Goal: Information Seeking & Learning: Find specific page/section

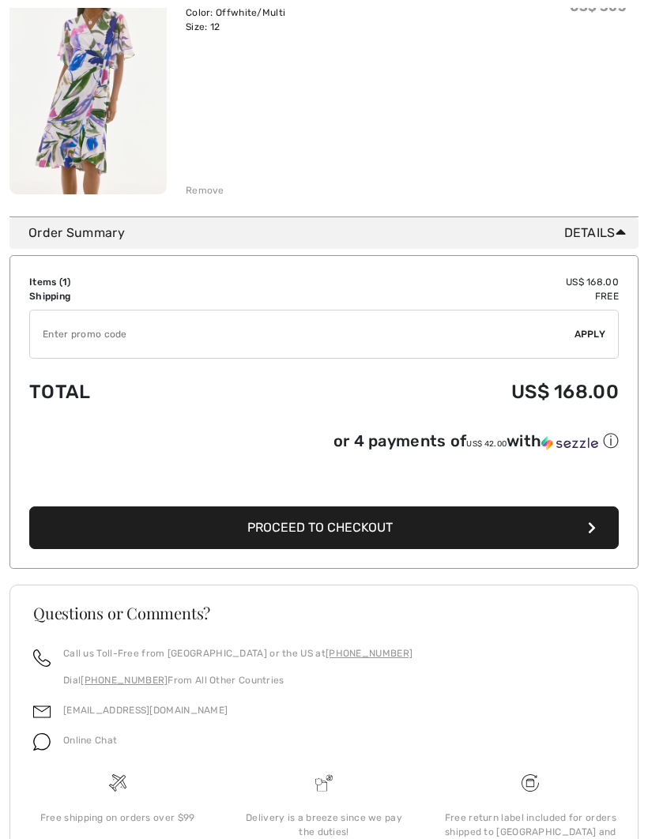
scroll to position [277, 0]
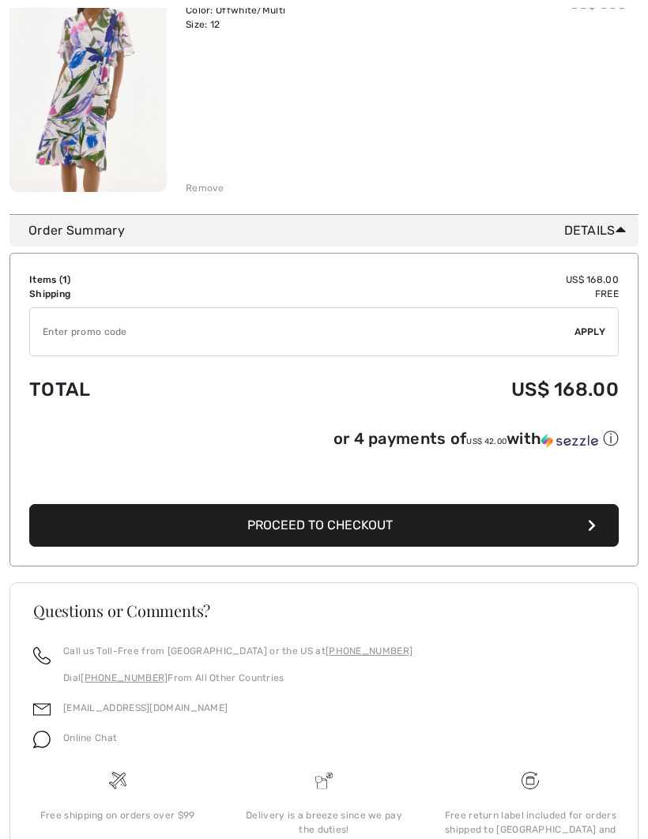
click at [80, 284] on td "Items ( 1 )" at bounding box center [136, 280] width 214 height 14
click at [600, 292] on td "Free" at bounding box center [430, 295] width 375 height 14
click at [615, 303] on td "✔ Apply Remove" at bounding box center [323, 333] width 589 height 62
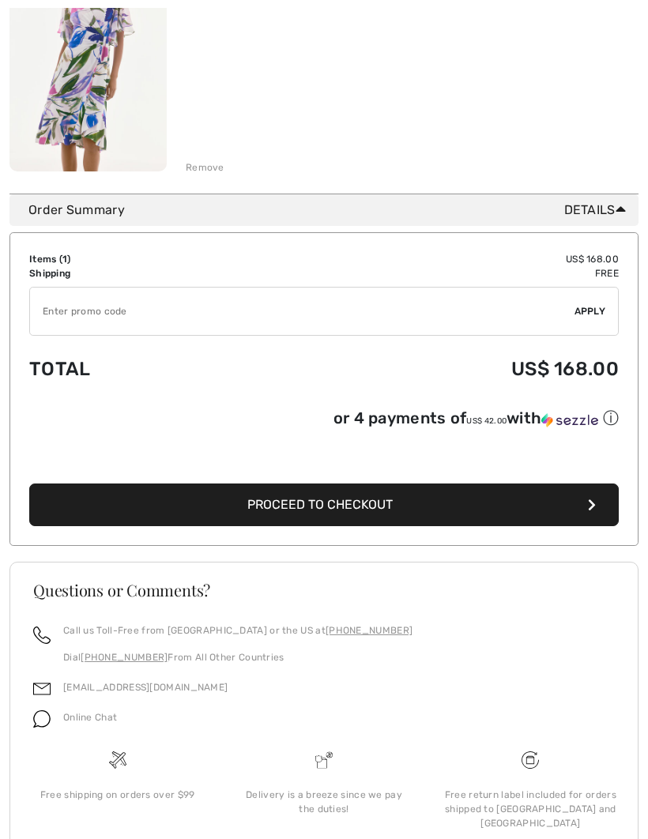
scroll to position [303, 0]
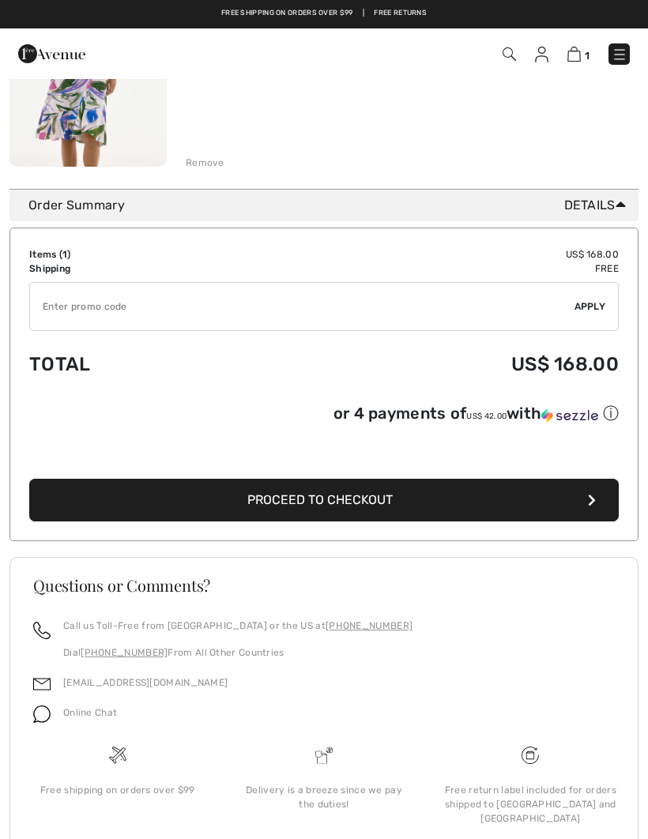
click at [137, 772] on div "Free shipping on orders over $99" at bounding box center [117, 795] width 206 height 100
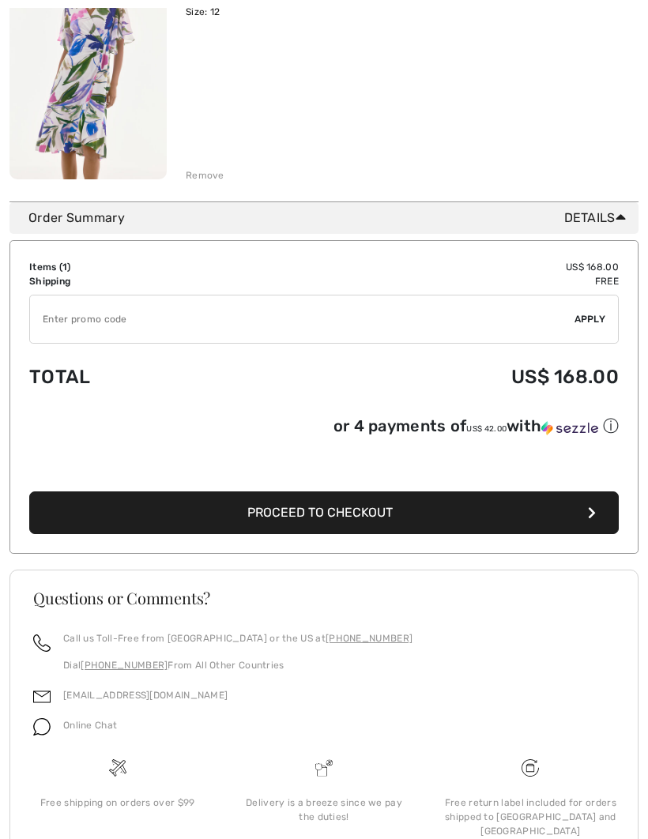
scroll to position [290, 0]
click at [580, 512] on button "Proceed to Checkout" at bounding box center [323, 512] width 589 height 43
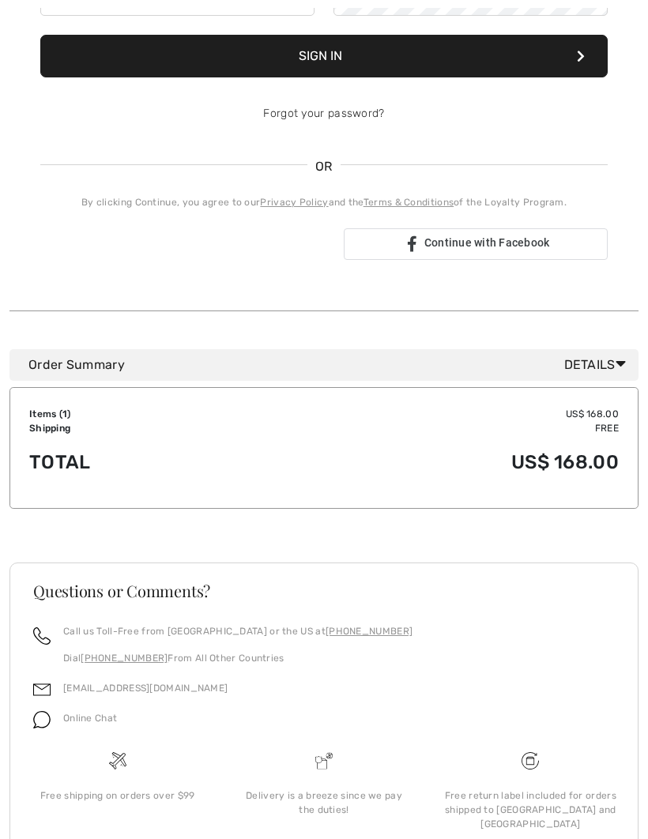
scroll to position [311, 0]
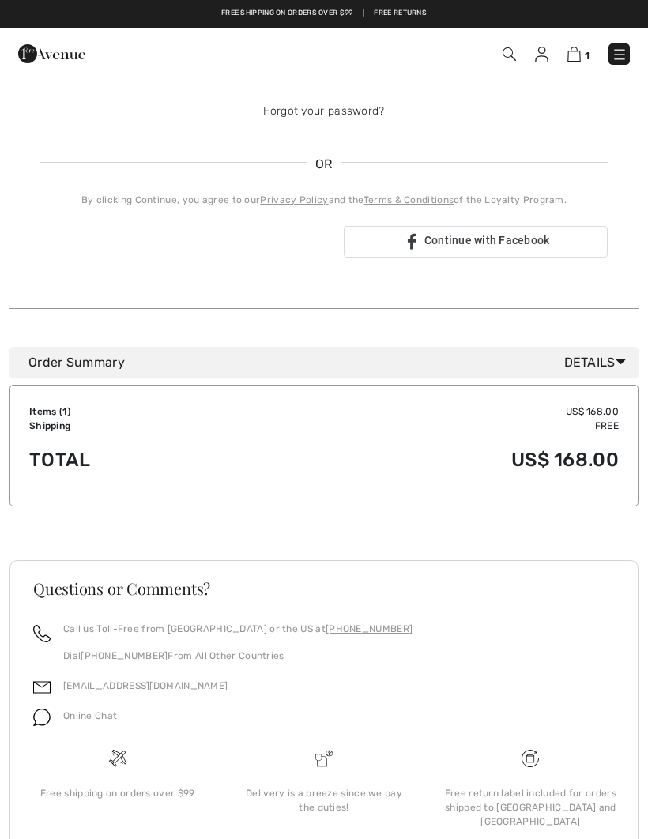
click at [57, 428] on td "Shipping" at bounding box center [136, 426] width 214 height 14
click at [610, 423] on td "Free" at bounding box center [430, 426] width 375 height 14
click at [604, 425] on td "Free" at bounding box center [430, 426] width 375 height 14
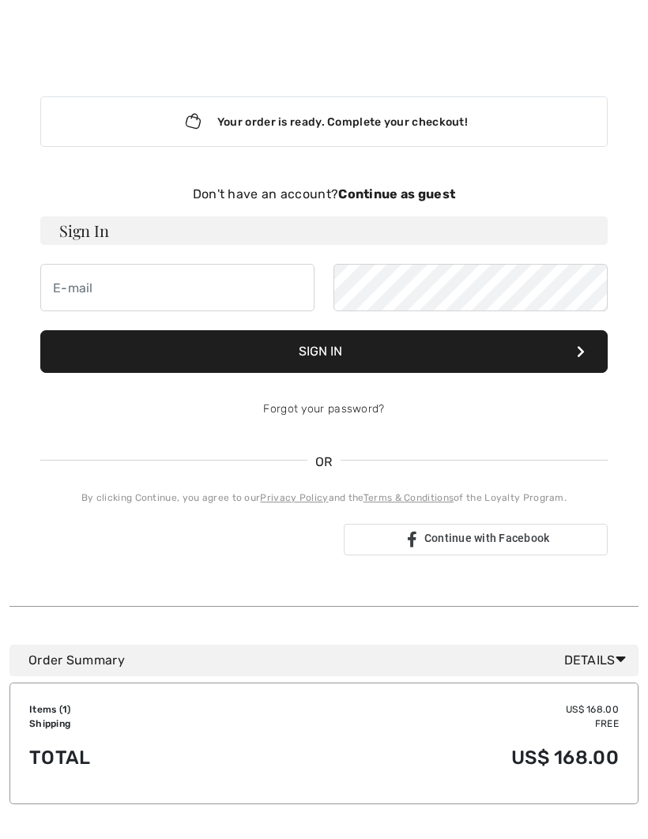
scroll to position [0, 0]
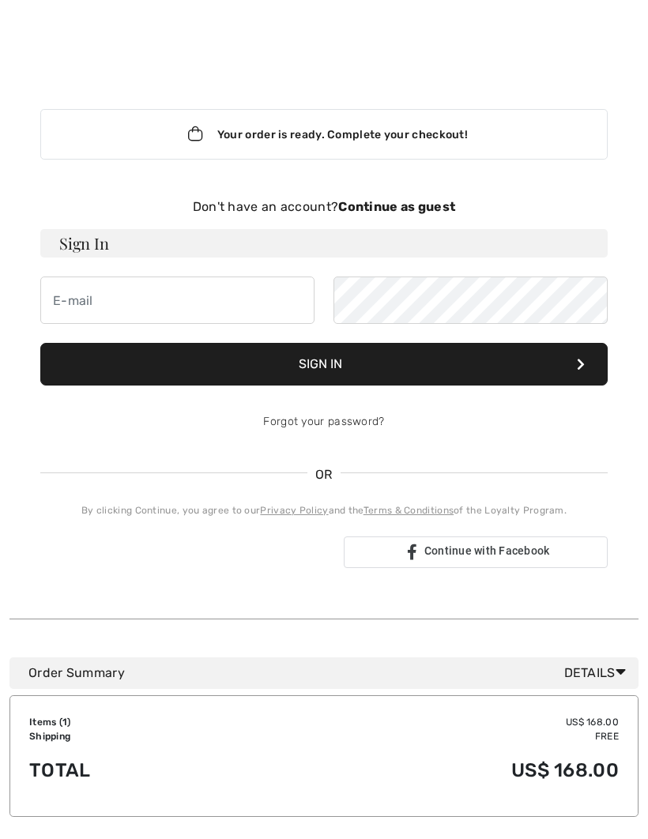
click at [553, 58] on div at bounding box center [324, 38] width 648 height 77
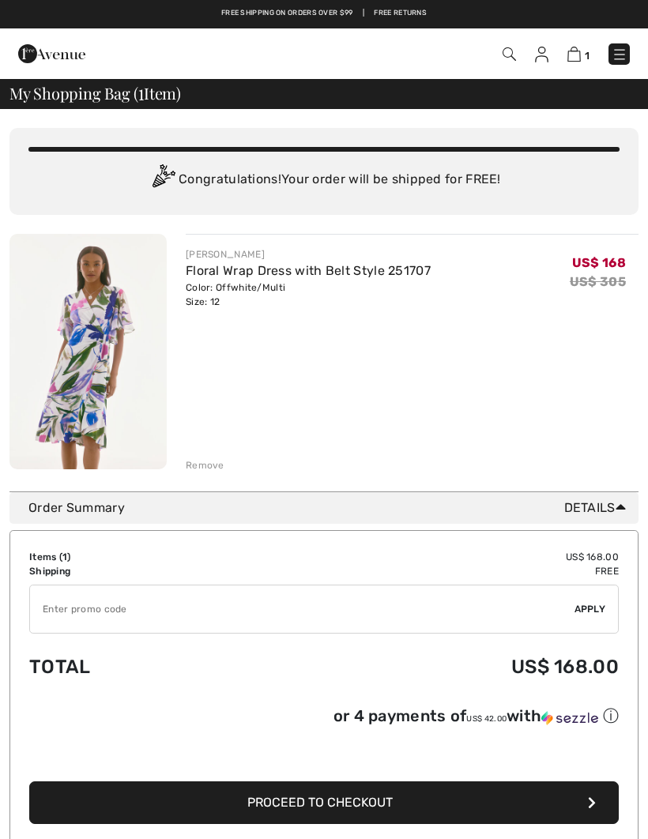
click at [511, 51] on img at bounding box center [509, 53] width 13 height 13
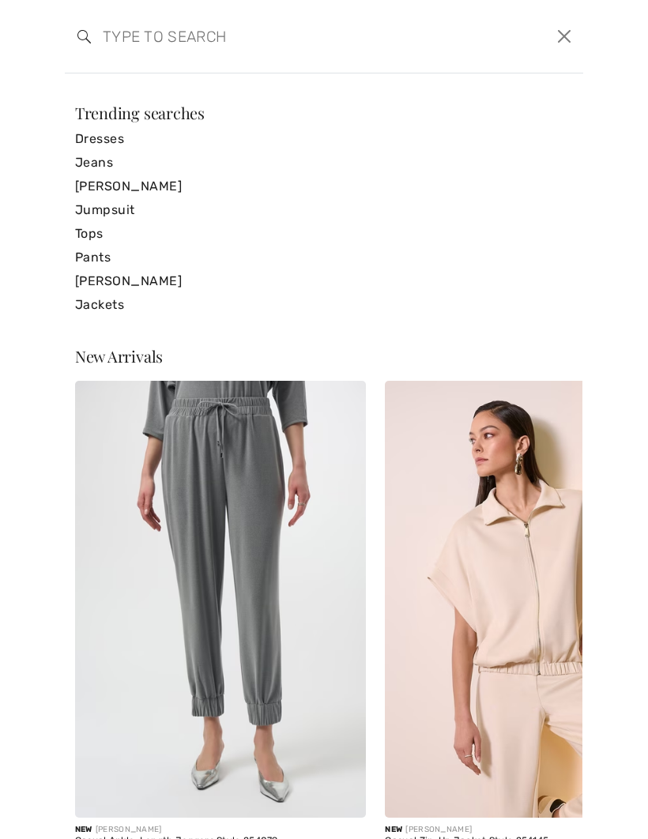
click at [282, 37] on input "search" at bounding box center [269, 36] width 356 height 47
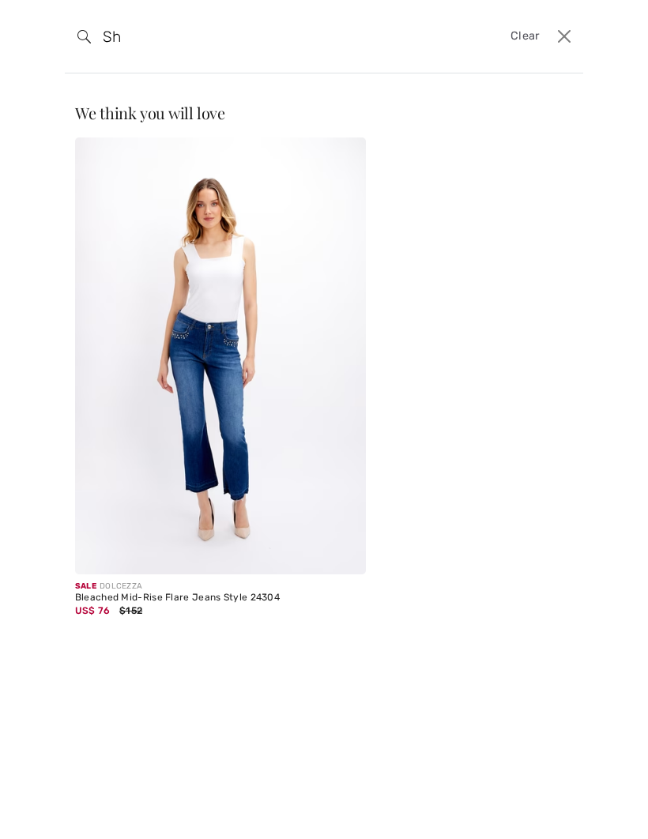
type input "S"
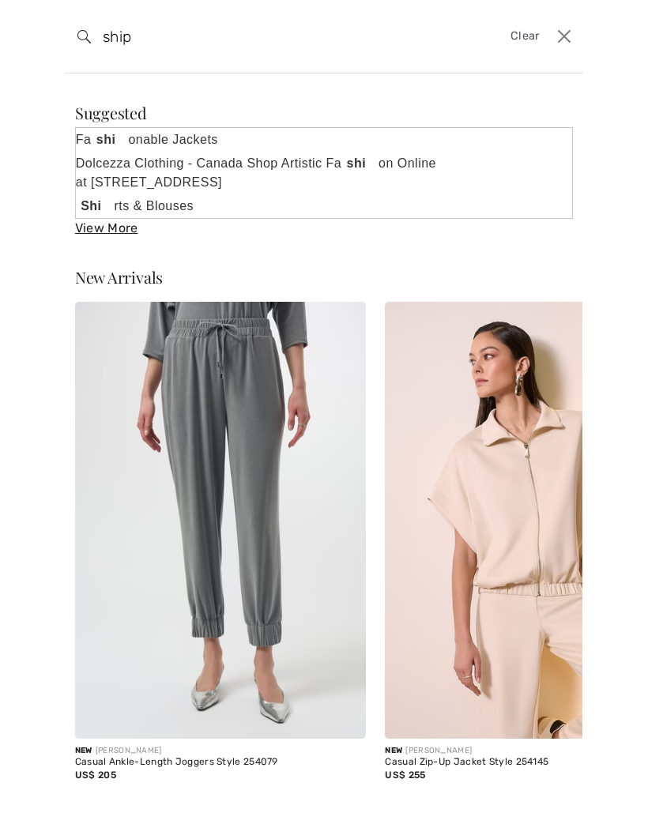
type input "ship"
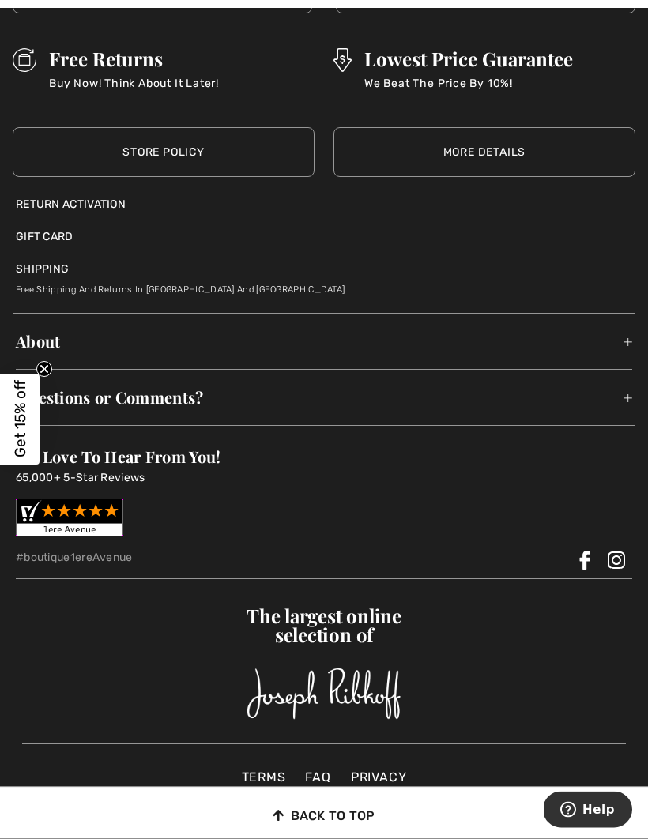
scroll to position [756, 0]
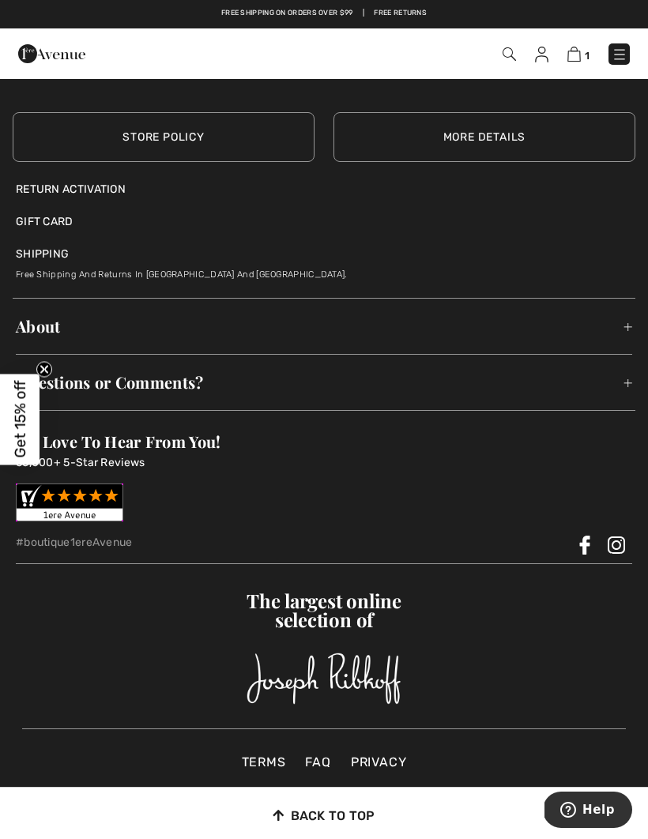
click at [65, 262] on link "Shipping" at bounding box center [42, 254] width 53 height 17
click at [249, 226] on div "Return Activation Gift Card" at bounding box center [324, 238] width 623 height 120
click at [191, 262] on p "Free shipping and Returns in Canada and United States." at bounding box center [324, 272] width 616 height 20
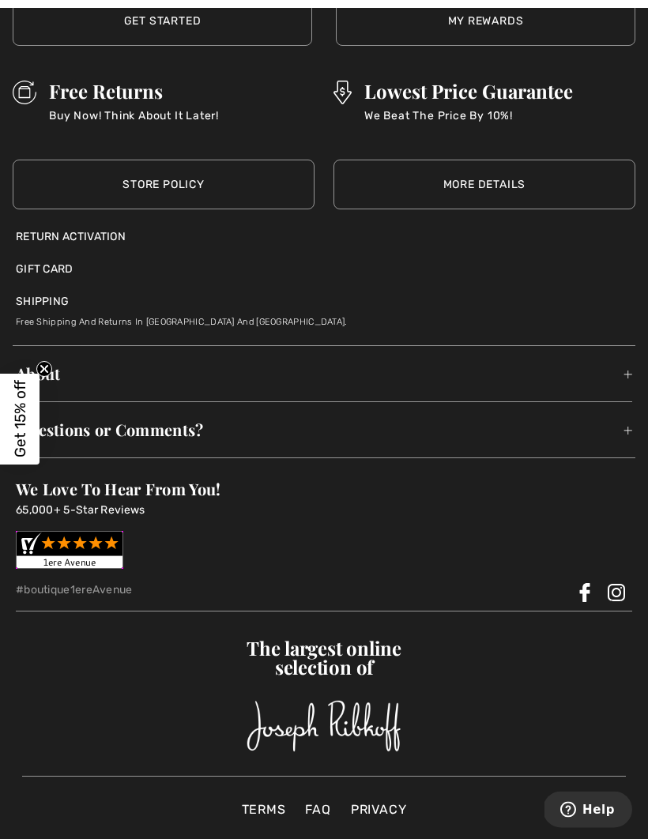
scroll to position [982, 0]
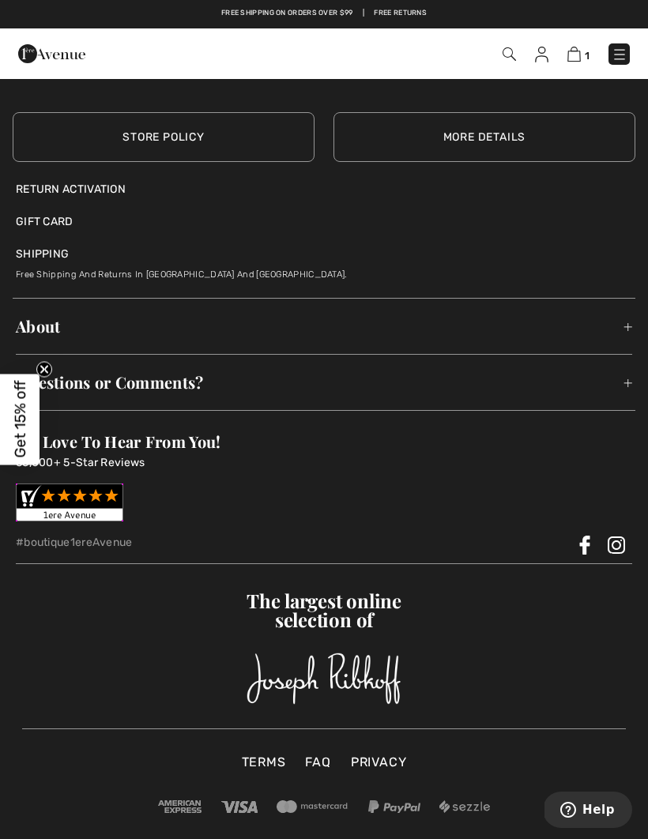
click at [58, 262] on link "Shipping" at bounding box center [42, 254] width 53 height 17
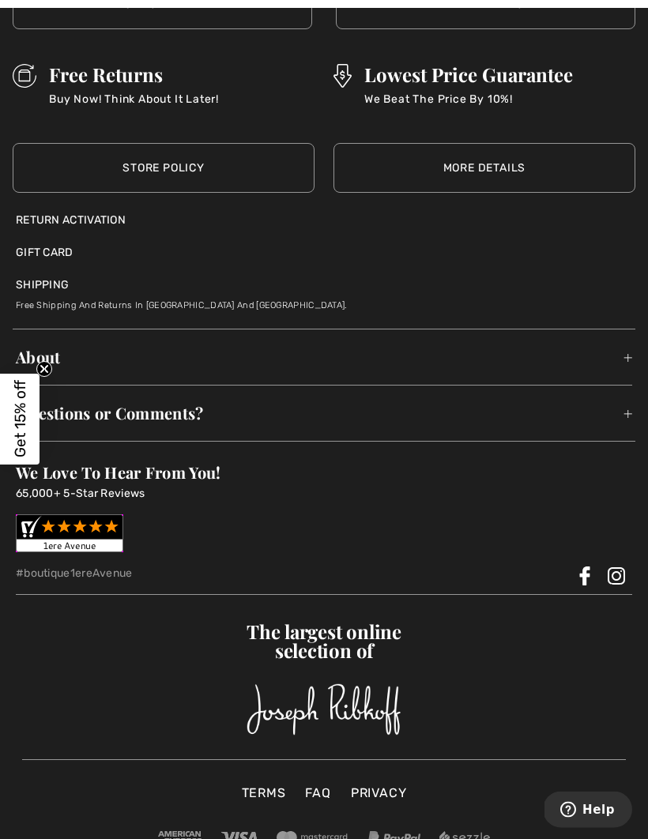
scroll to position [982, 0]
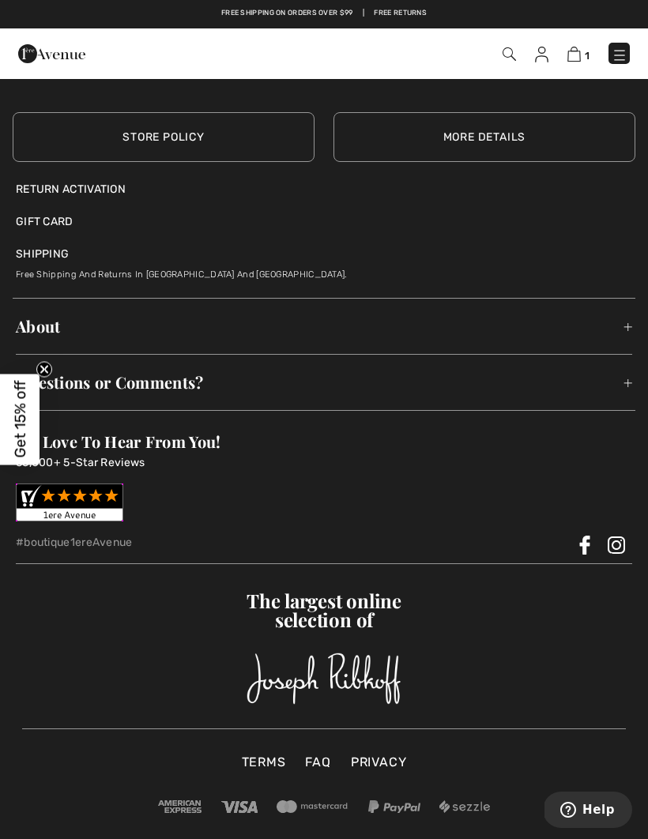
click at [322, 769] on link "FAQ" at bounding box center [317, 762] width 41 height 19
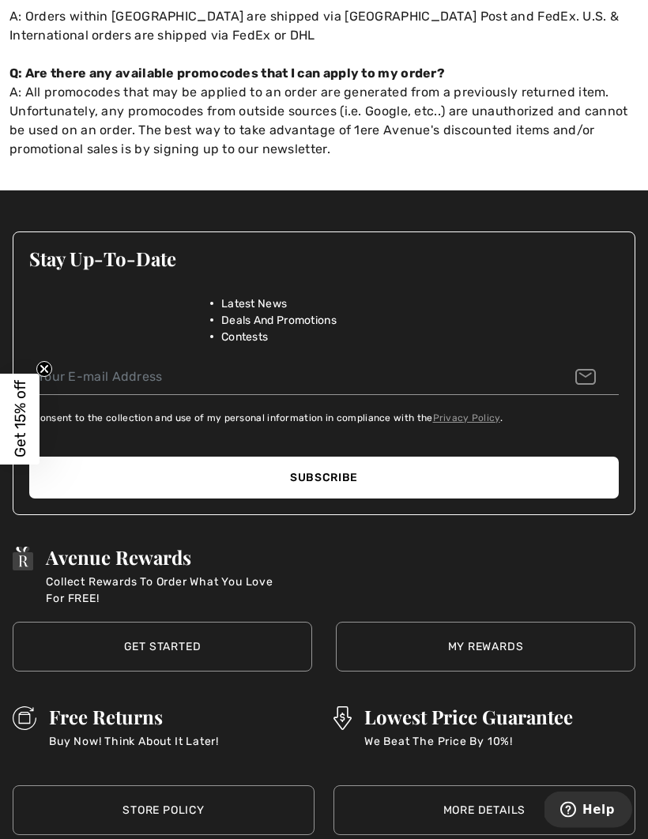
scroll to position [1237, 0]
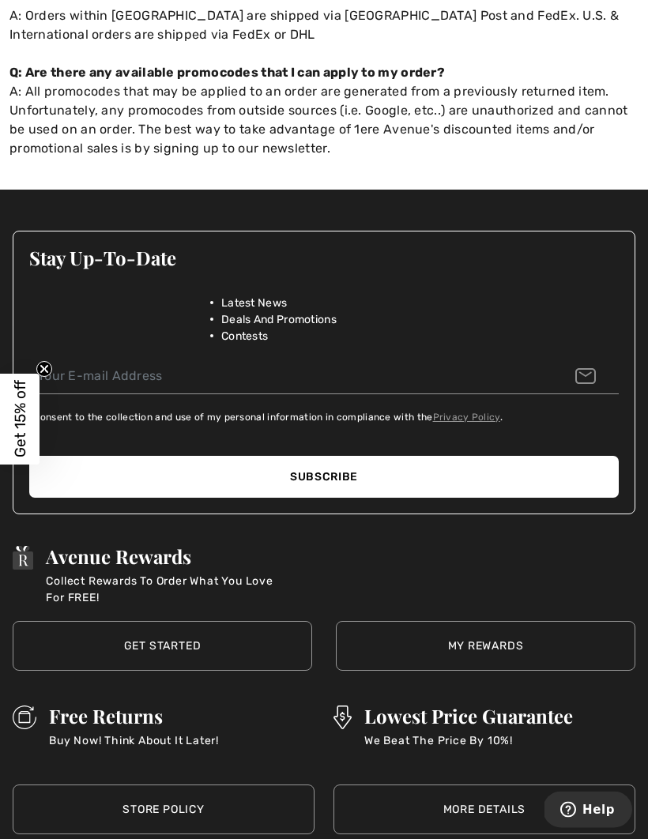
click at [565, 547] on div "Avenue Rewards Collect Rewards To Order What You Love For FREE!" at bounding box center [324, 576] width 623 height 59
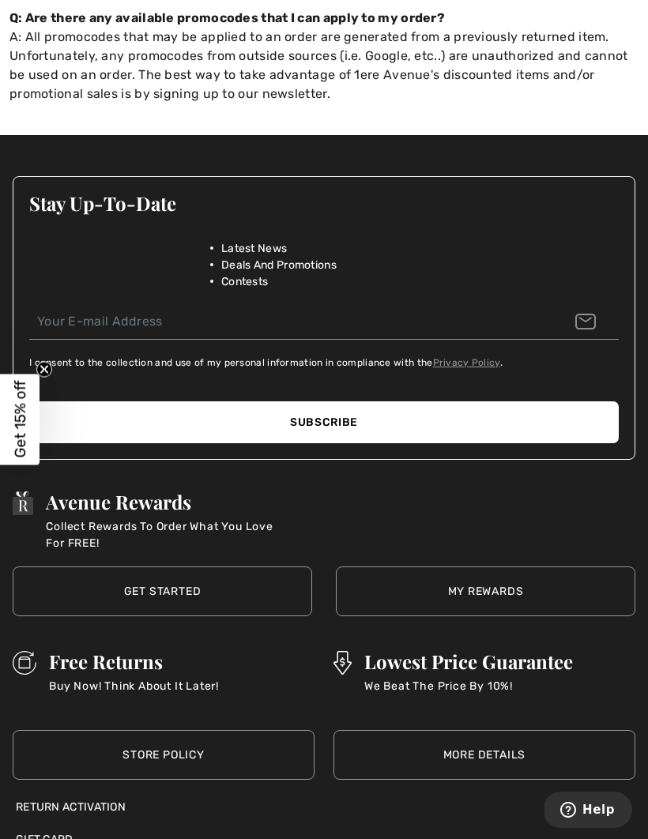
scroll to position [1293, 0]
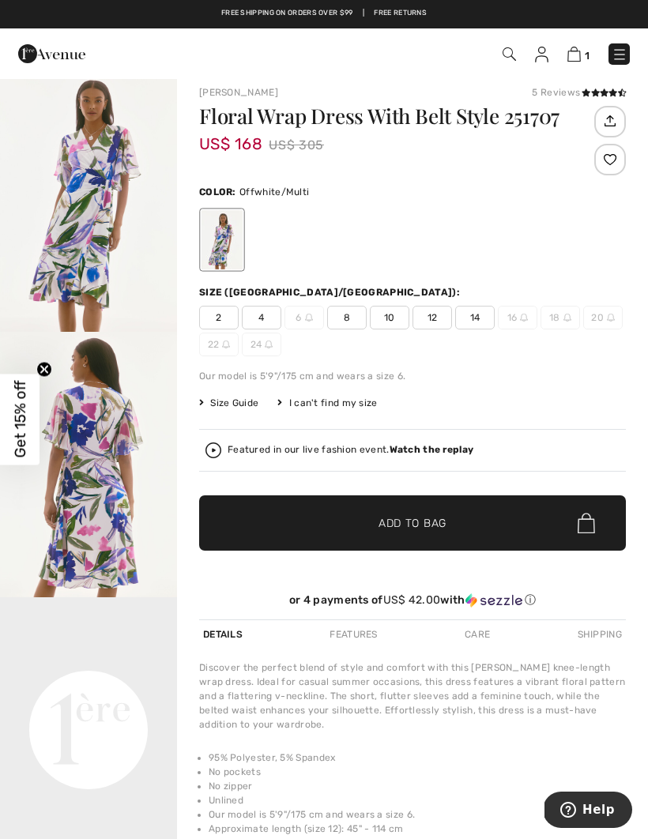
click at [524, 376] on div "Our model is 5'9"/175 cm and wears a size 6." at bounding box center [412, 376] width 427 height 14
